Goal: Task Accomplishment & Management: Use online tool/utility

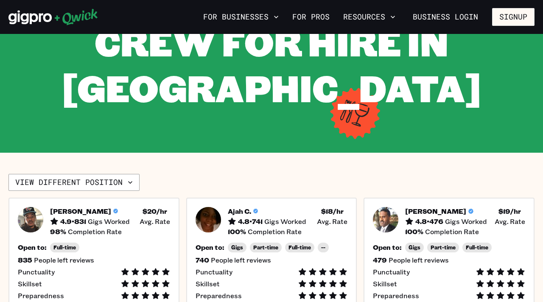
scroll to position [153, 0]
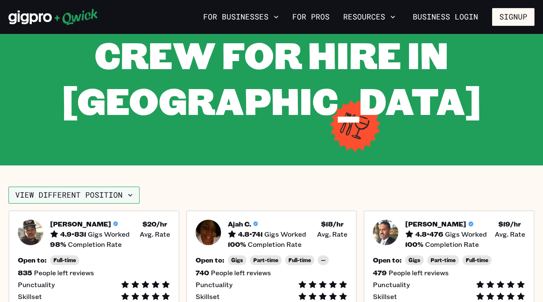
click at [92, 191] on button "View different position" at bounding box center [73, 195] width 131 height 17
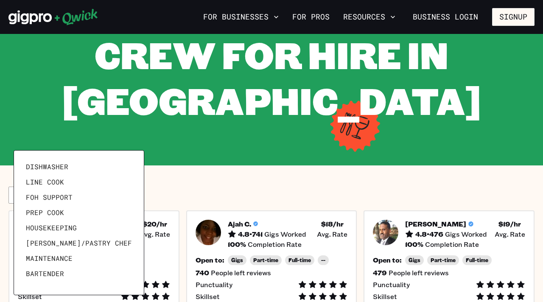
click at [272, 182] on div at bounding box center [271, 151] width 543 height 302
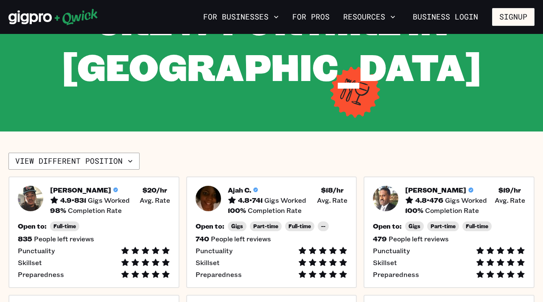
scroll to position [203, 0]
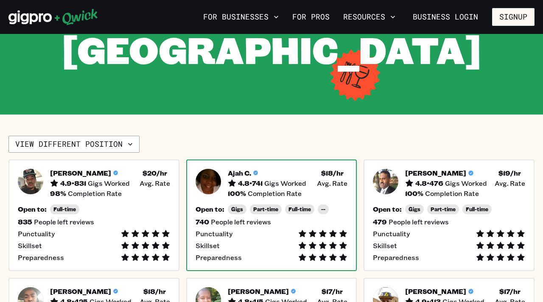
click at [259, 244] on div "Skillset" at bounding box center [271, 245] width 152 height 8
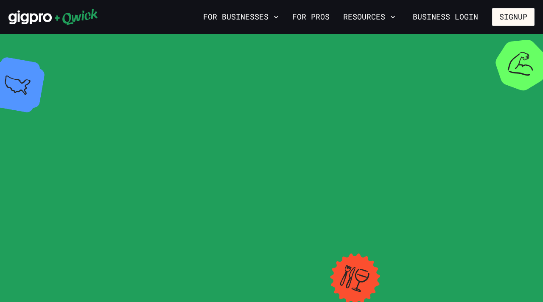
scroll to position [203, 0]
